Goal: Check status: Check status

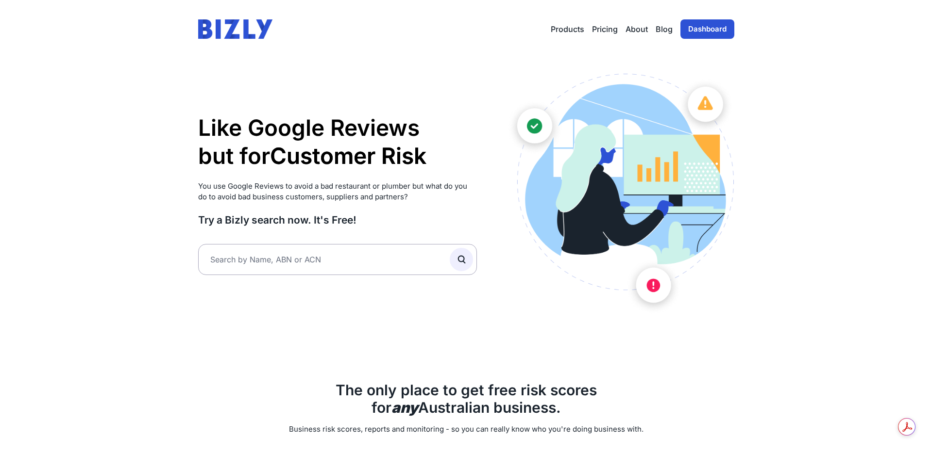
click at [301, 262] on input "text" at bounding box center [337, 259] width 279 height 31
type input "51462356791"
click at [465, 262] on icon "submit" at bounding box center [461, 259] width 11 height 11
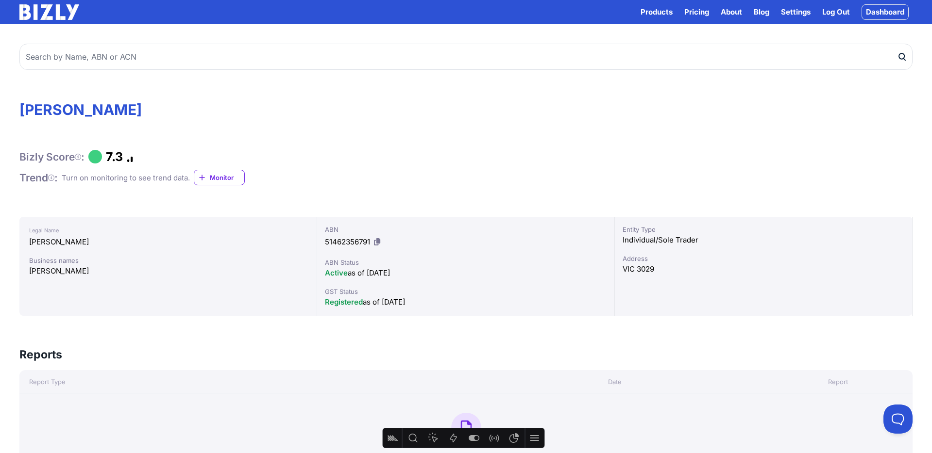
click at [375, 239] on icon at bounding box center [377, 241] width 6 height 7
